Goal: Navigation & Orientation: Find specific page/section

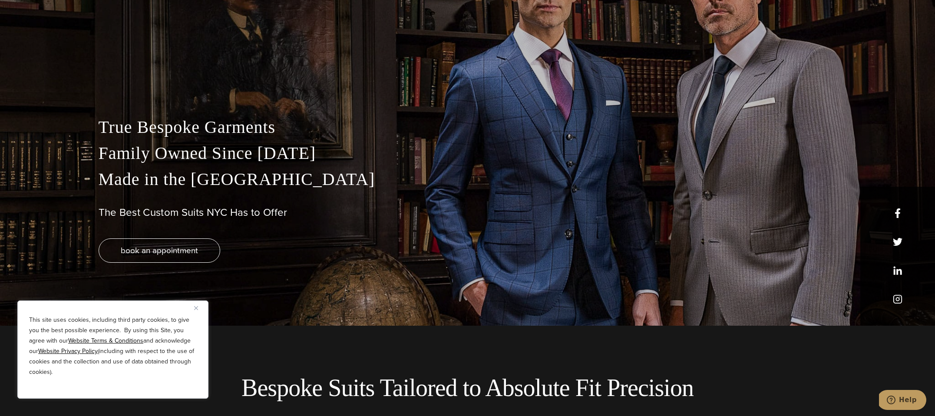
scroll to position [92, 0]
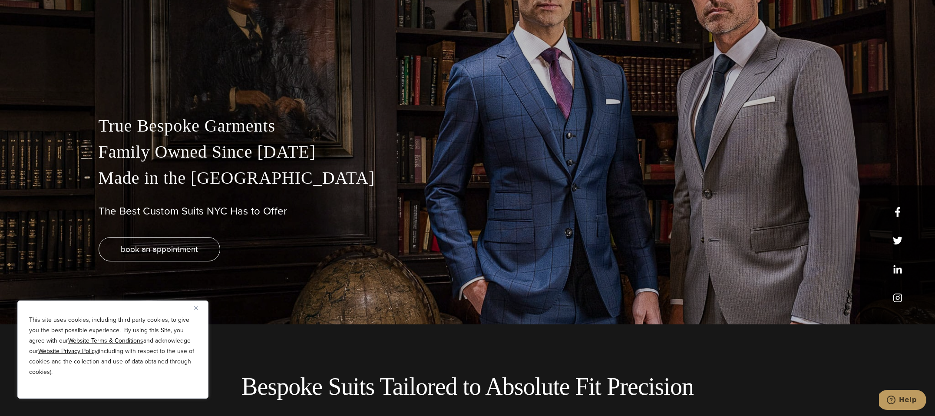
click at [195, 309] on img "Close" at bounding box center [196, 308] width 4 height 4
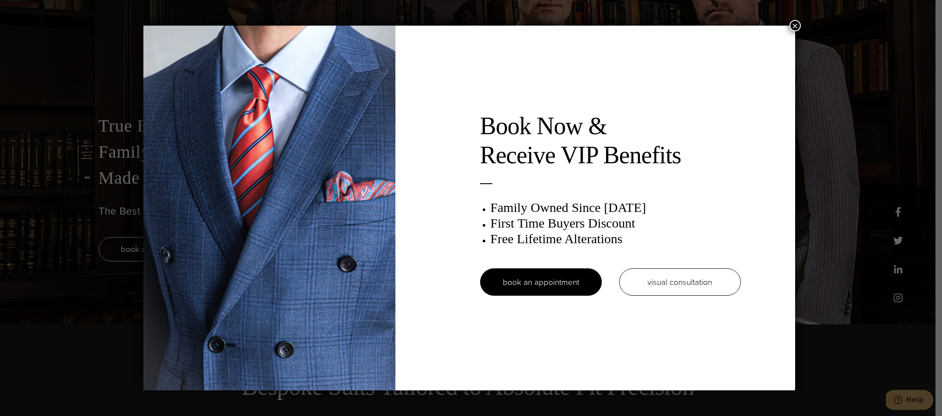
click at [795, 32] on div "Book Now & Receive VIP Benefits Family Owned Since 1913 First Time Buyers Disco…" at bounding box center [469, 208] width 652 height 365
click at [799, 24] on button "×" at bounding box center [794, 25] width 11 height 11
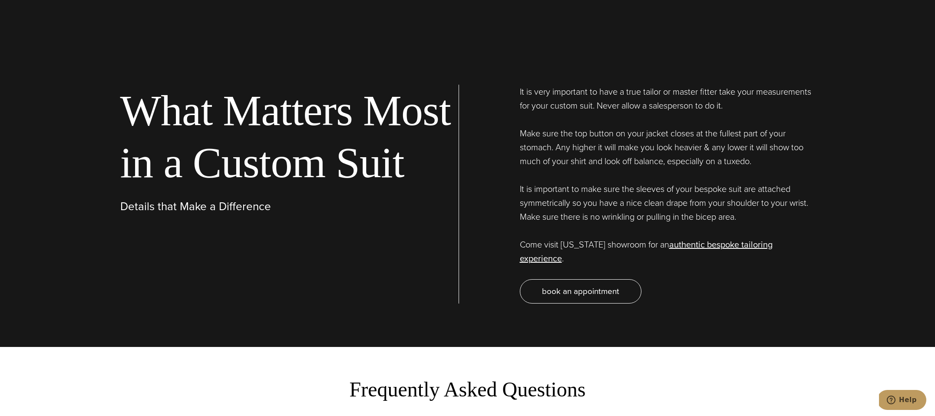
scroll to position [3009, 0]
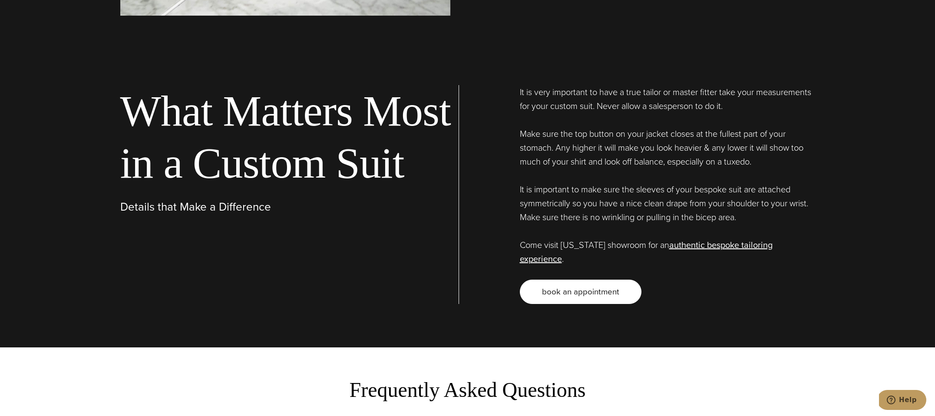
click at [602, 280] on link "book an appointment" at bounding box center [581, 292] width 122 height 24
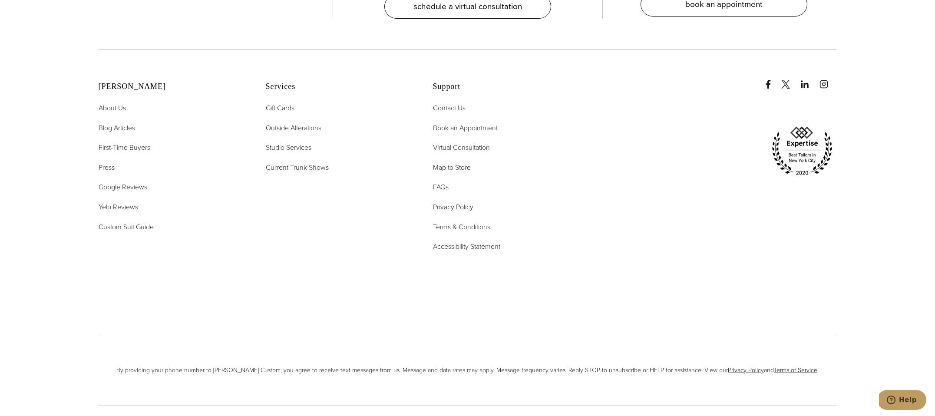
scroll to position [2004, 0]
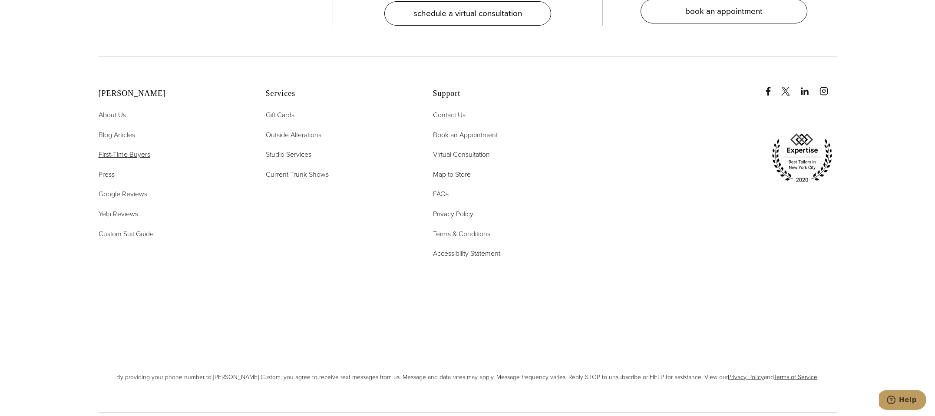
click at [138, 149] on span "First-Time Buyers" at bounding box center [125, 154] width 52 height 10
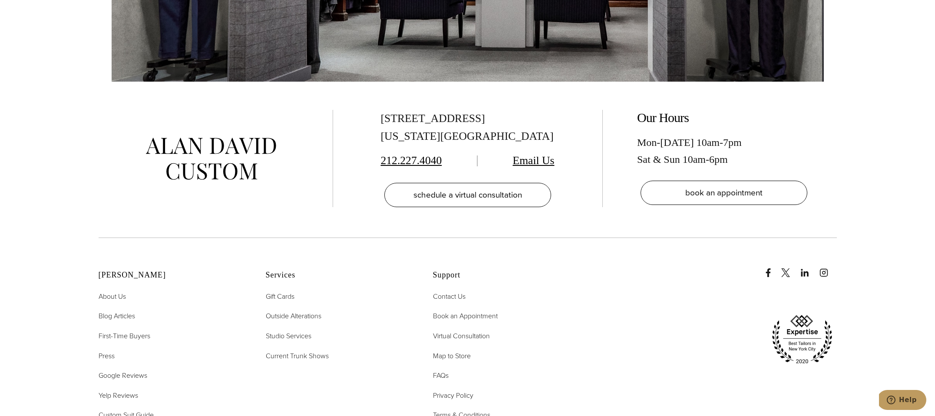
scroll to position [2007, 0]
click at [116, 310] on span "Blog Articles" at bounding box center [117, 315] width 36 height 10
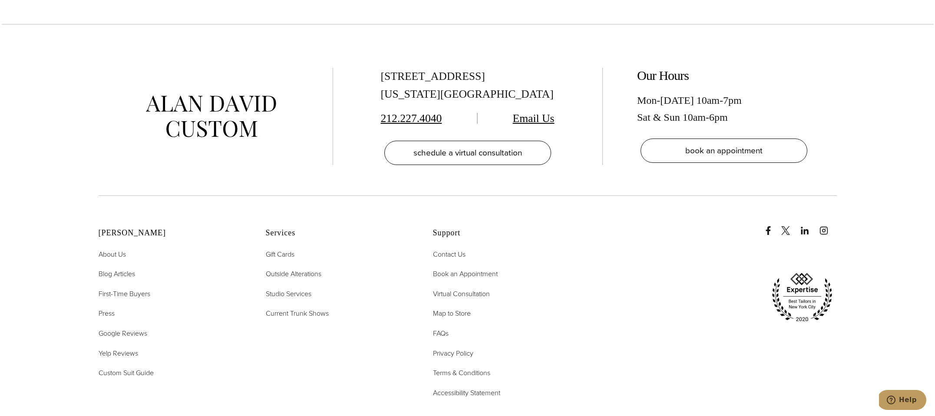
scroll to position [1992, 0]
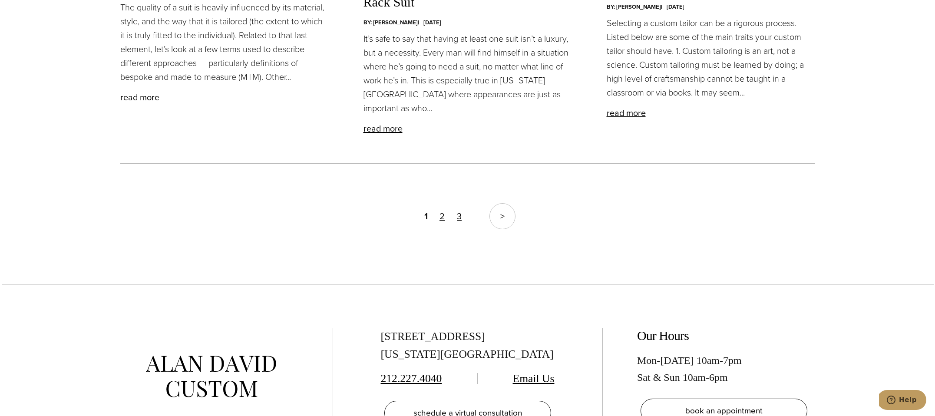
click at [150, 102] on link "read more" at bounding box center [139, 97] width 39 height 13
